Goal: Obtain resource: Obtain resource

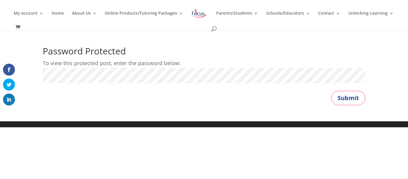
click at [331, 91] on button "Submit" at bounding box center [348, 98] width 34 height 14
click at [339, 101] on button "Submit" at bounding box center [348, 98] width 34 height 14
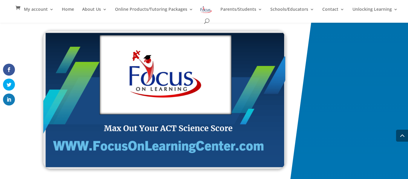
scroll to position [987, 0]
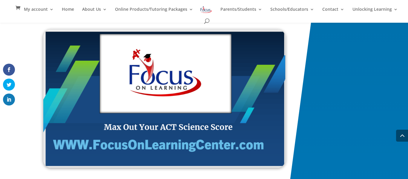
click at [257, 108] on img at bounding box center [164, 99] width 242 height 138
